Goal: Information Seeking & Learning: Learn about a topic

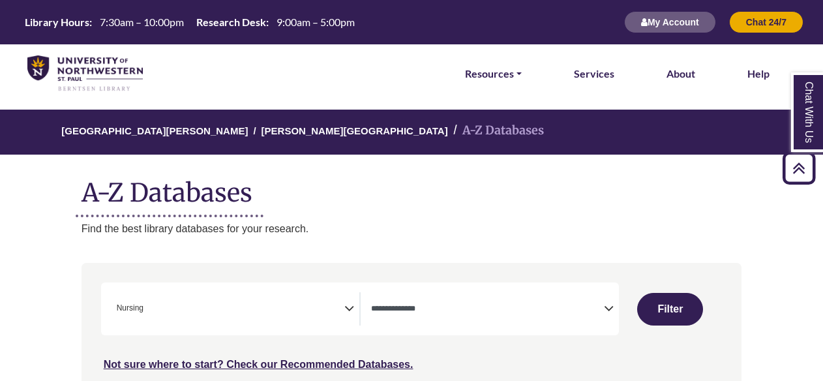
select select "*****"
select select "Database Types Filter"
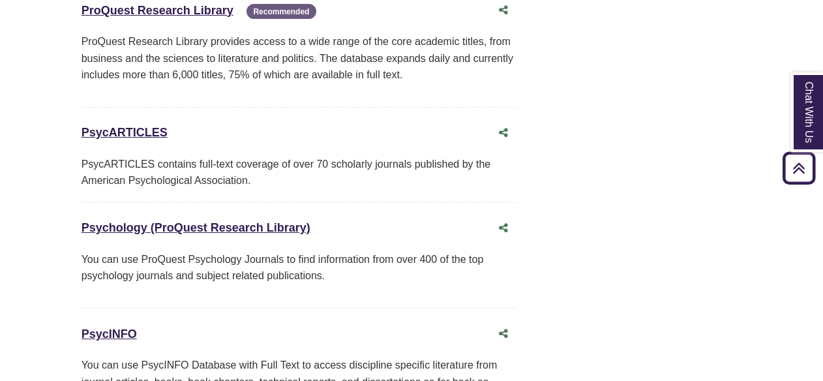
scroll to position [436, 0]
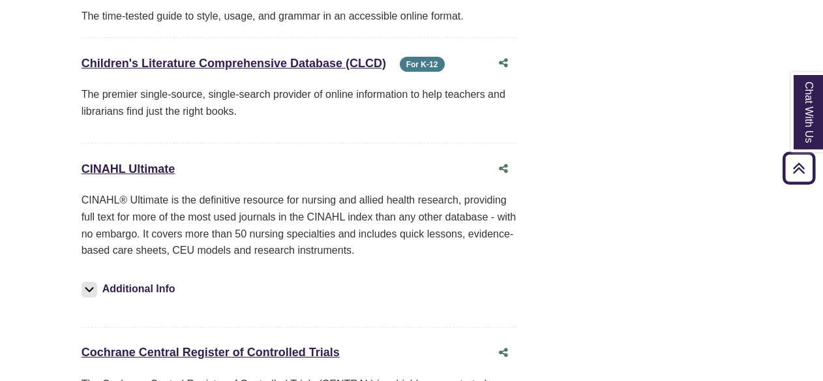
scroll to position [2252, 0]
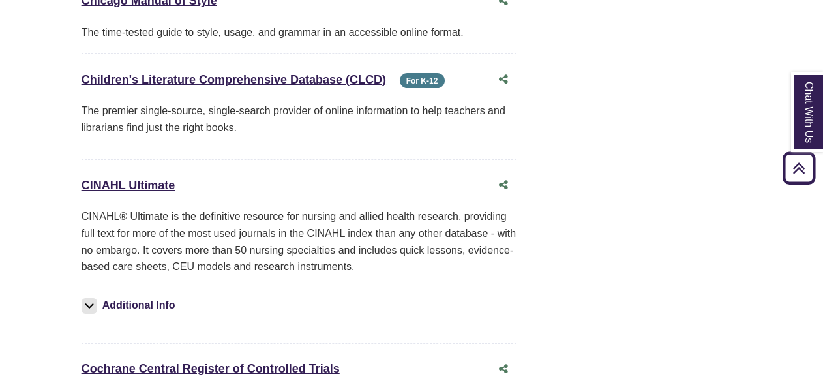
click at [129, 173] on div "CINAHL Ultimate This link opens in a new window" at bounding box center [299, 185] width 435 height 25
click at [91, 298] on img at bounding box center [90, 306] width 16 height 16
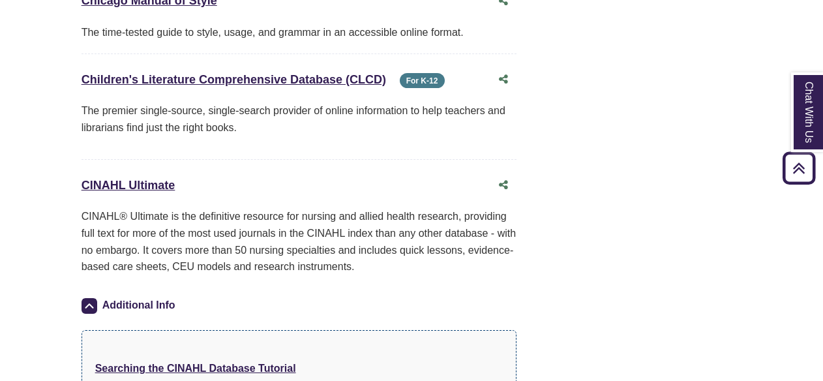
click at [85, 298] on img at bounding box center [90, 306] width 16 height 16
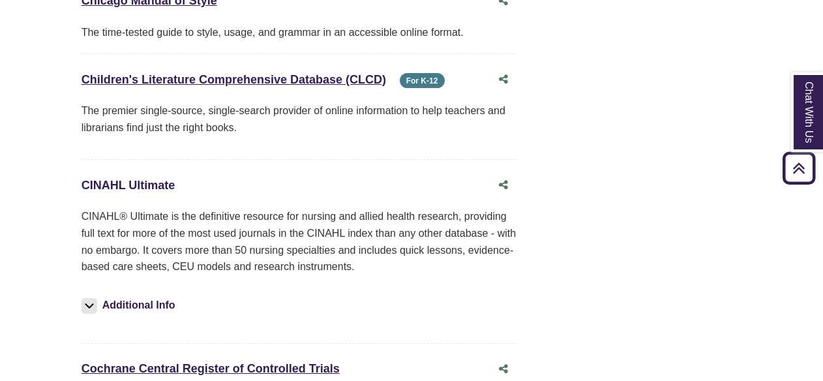
click at [143, 179] on link "CINAHL Ultimate This link opens in a new window" at bounding box center [129, 185] width 94 height 13
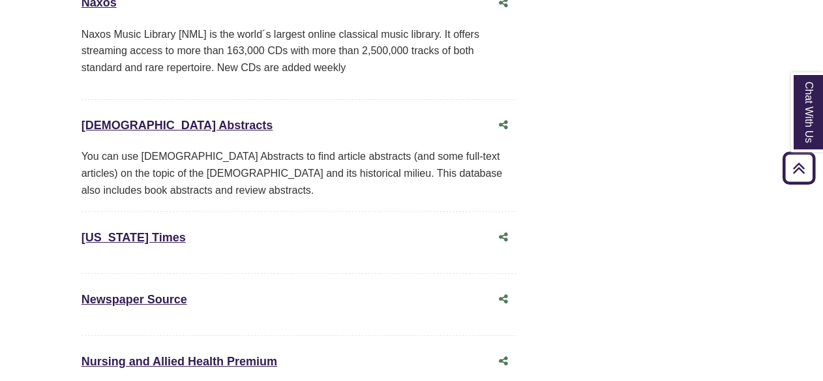
scroll to position [8364, 0]
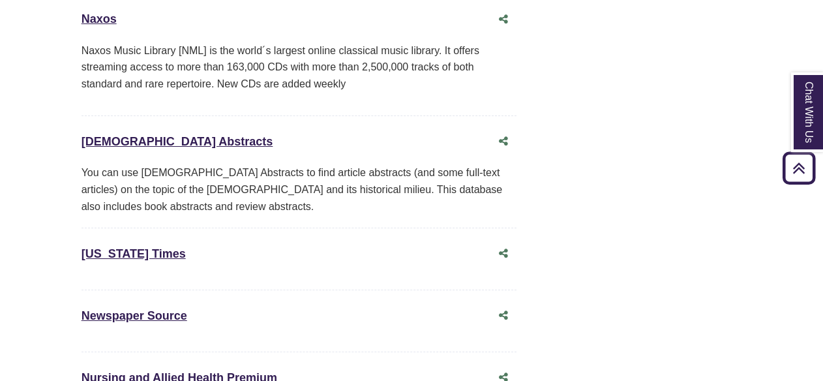
click at [182, 371] on link "Nursing and Allied Health Premium This link opens in a new window" at bounding box center [180, 377] width 196 height 13
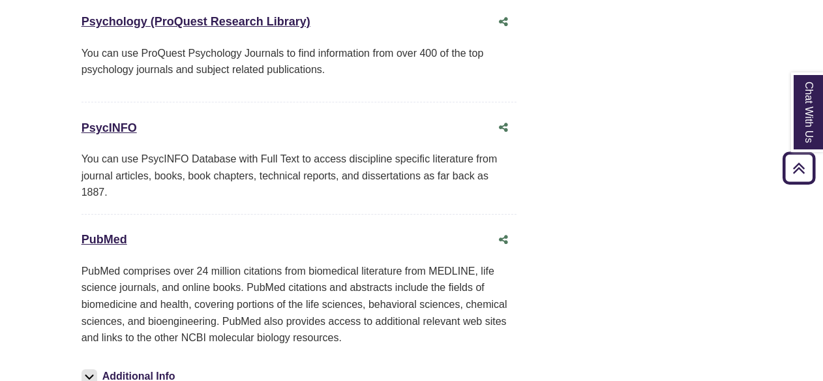
scroll to position [10744, 0]
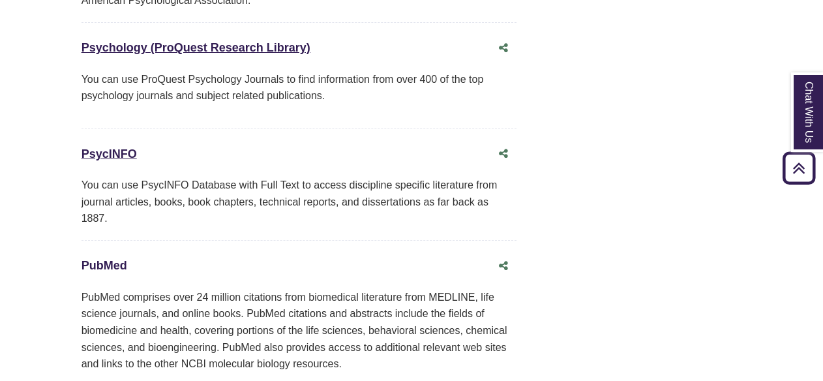
click at [106, 259] on link "PubMed This link opens in a new window" at bounding box center [105, 265] width 46 height 13
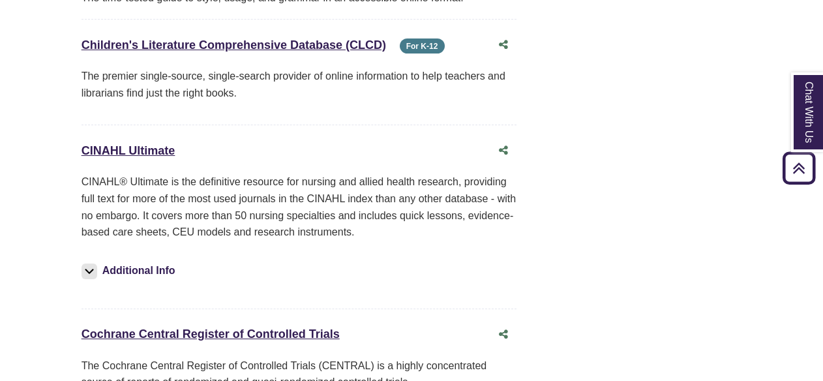
scroll to position [2238, 0]
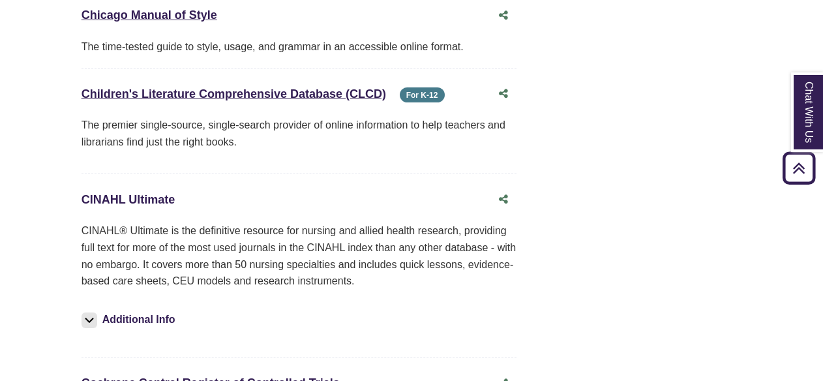
click at [149, 193] on link "CINAHL Ultimate This link opens in a new window" at bounding box center [129, 199] width 94 height 13
